Goal: Information Seeking & Learning: Learn about a topic

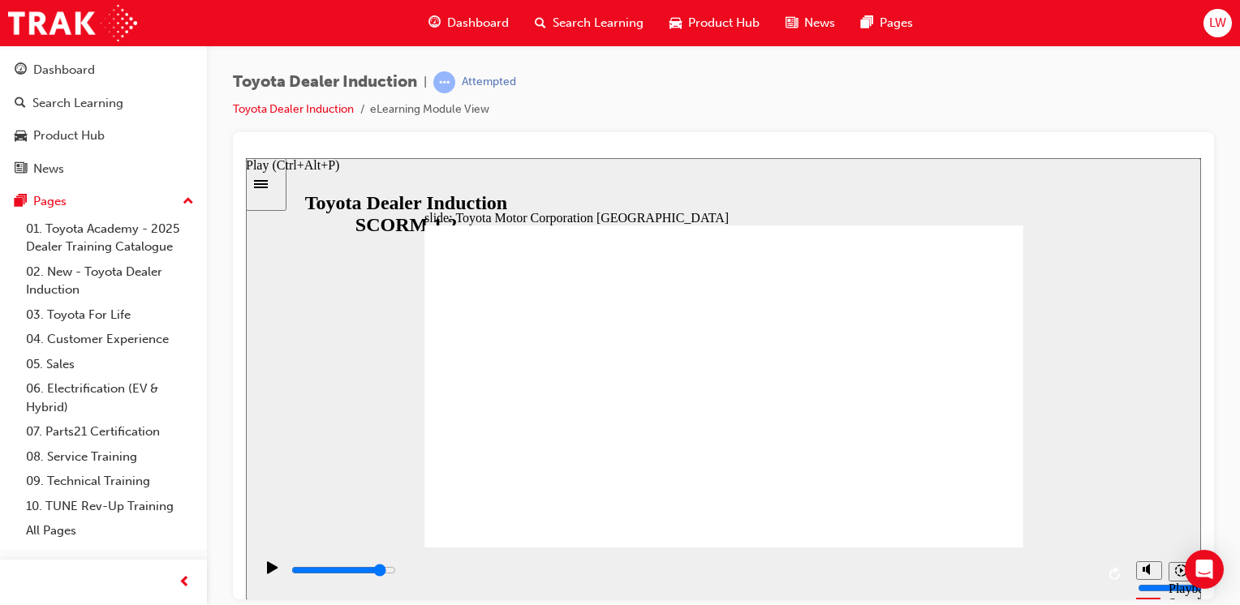
click at [268, 574] on icon "Play (Ctrl+Alt+P)" at bounding box center [272, 567] width 11 height 13
type input "15300"
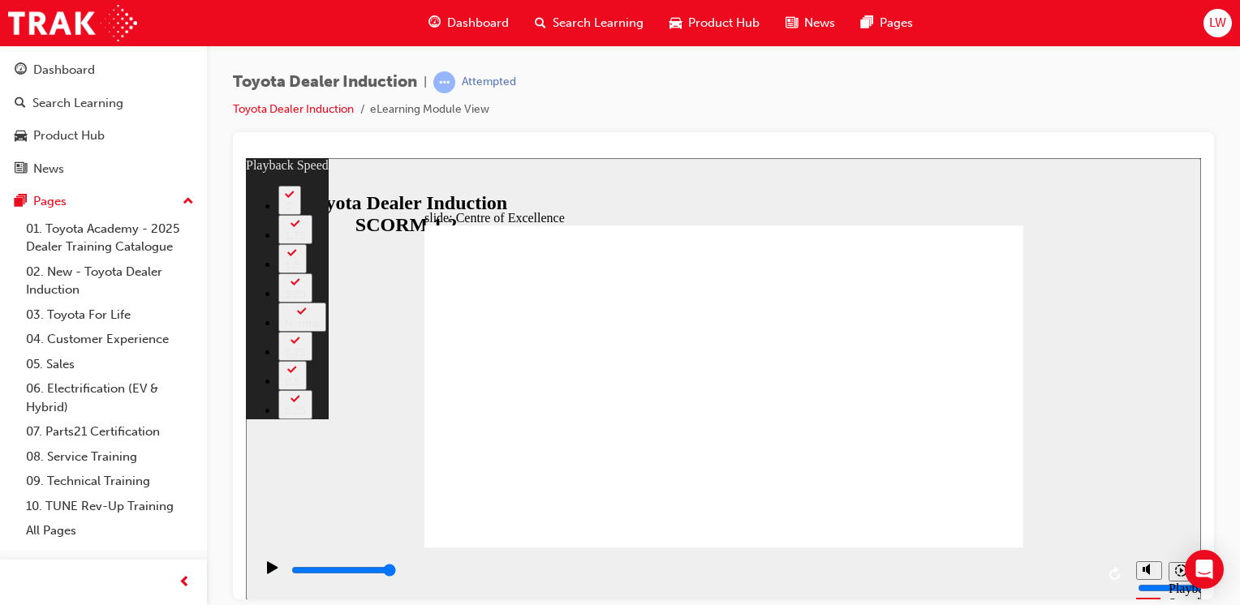
type input "42"
type input "248"
click at [268, 183] on icon "Sidebar Toggle" at bounding box center [261, 183] width 14 height 8
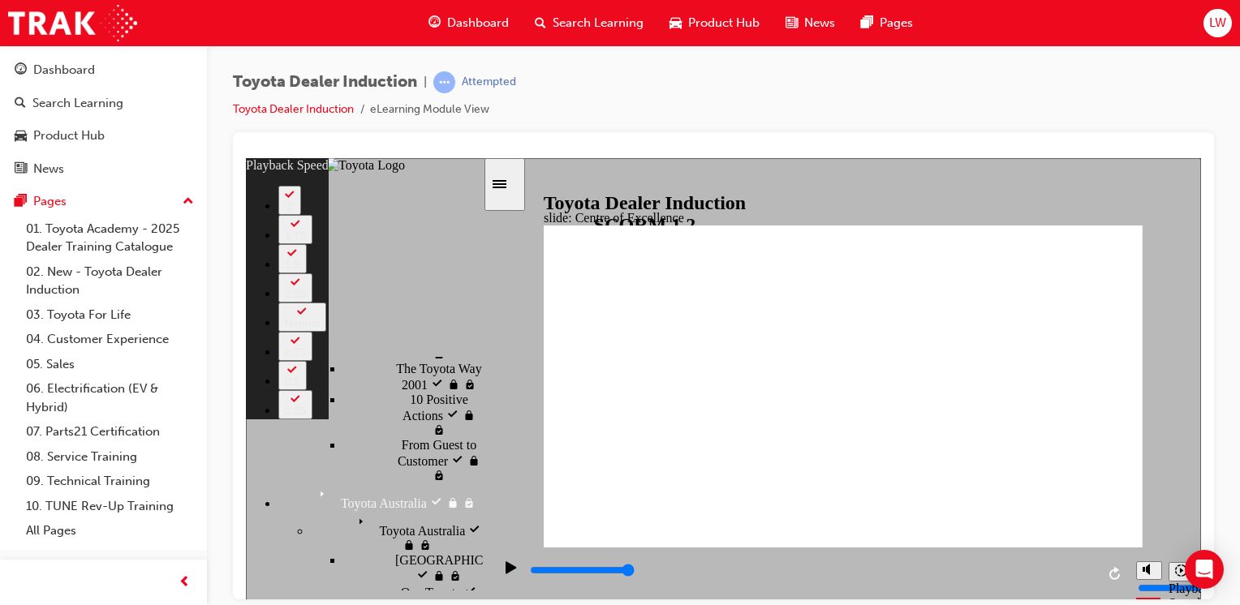
scroll to position [834, 0]
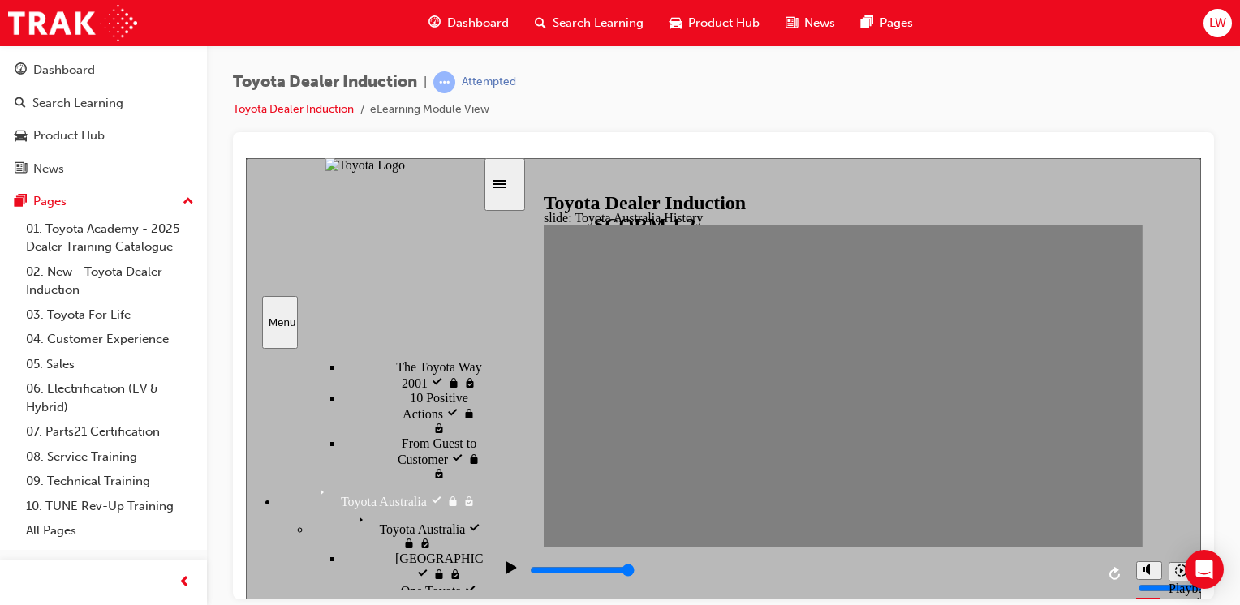
drag, startPoint x: 558, startPoint y: 387, endPoint x: 600, endPoint y: 385, distance: 42.2
type input "0"
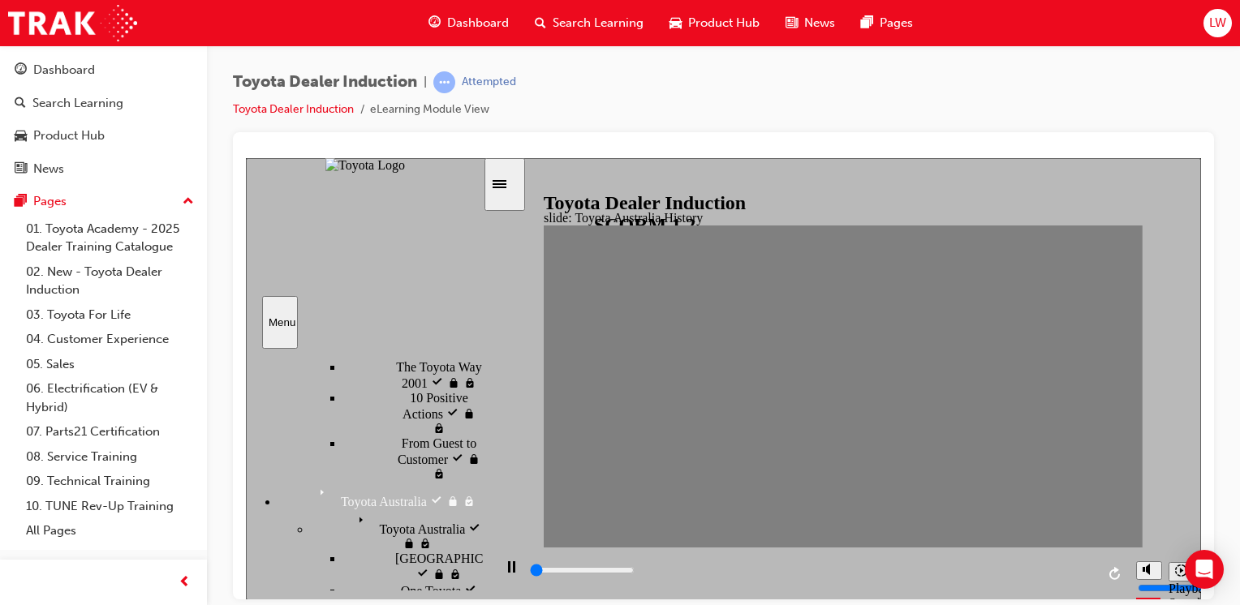
type input "1"
drag, startPoint x: 615, startPoint y: 399, endPoint x: 597, endPoint y: 399, distance: 17.8
type input "0"
type input "2"
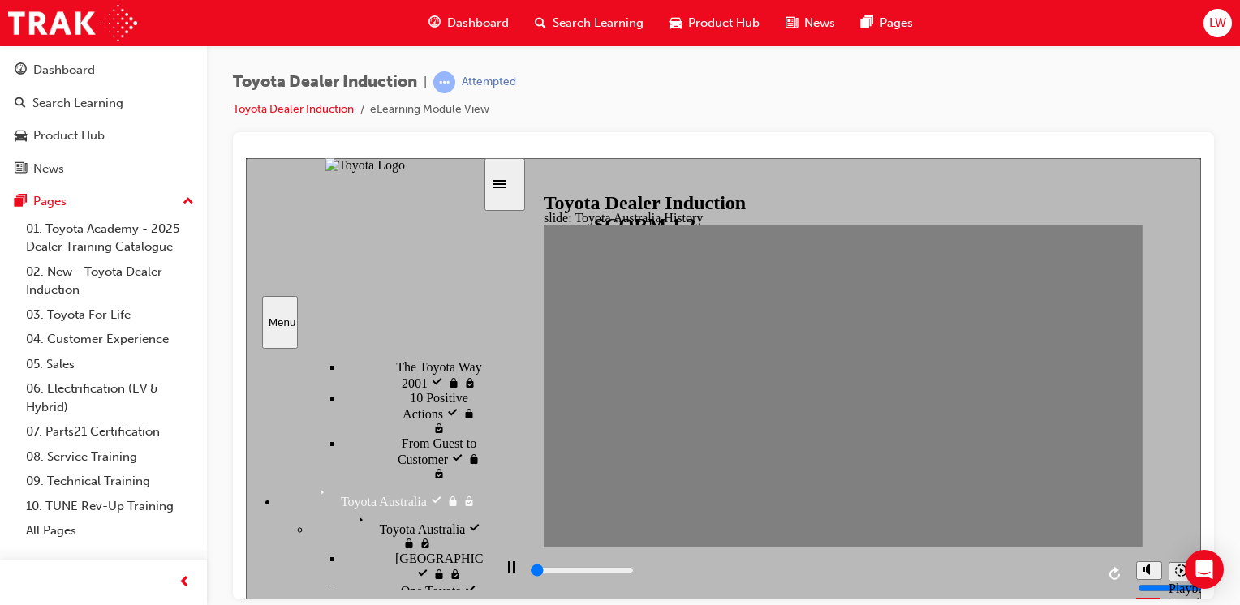
drag, startPoint x: 595, startPoint y: 398, endPoint x: 617, endPoint y: 389, distance: 23.4
drag, startPoint x: 622, startPoint y: 392, endPoint x: 652, endPoint y: 390, distance: 30.1
drag, startPoint x: 654, startPoint y: 389, endPoint x: 673, endPoint y: 391, distance: 18.7
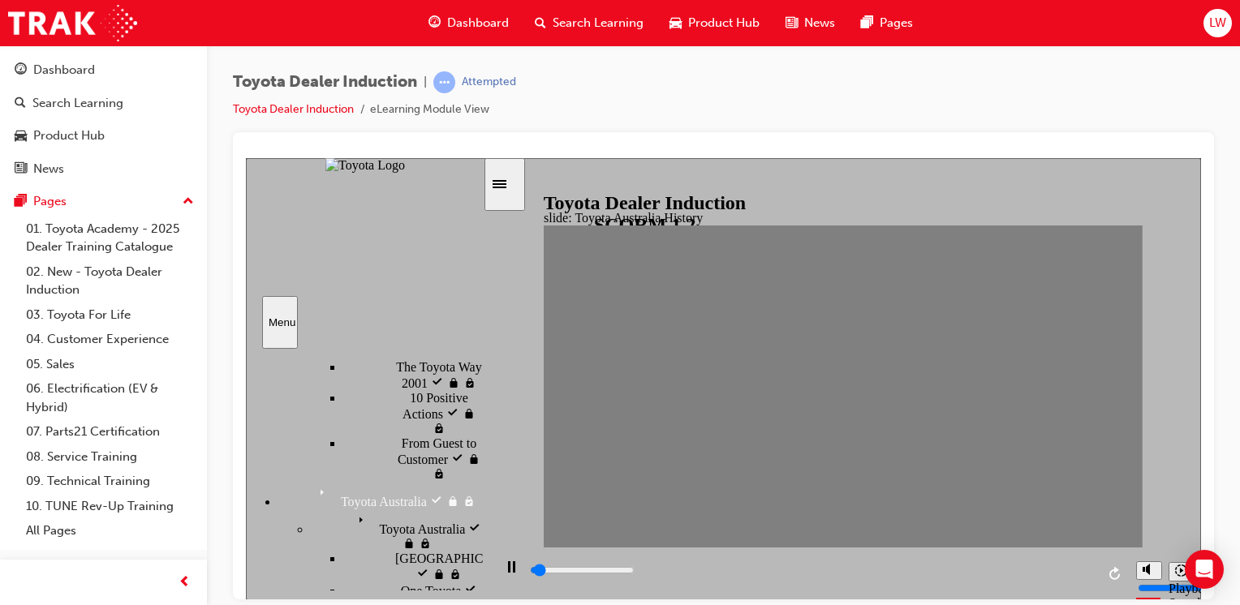
drag, startPoint x: 669, startPoint y: 397, endPoint x: 707, endPoint y: 395, distance: 38.2
drag, startPoint x: 704, startPoint y: 393, endPoint x: 729, endPoint y: 392, distance: 25.2
type input "8800"
